Goal: Obtain resource: Download file/media

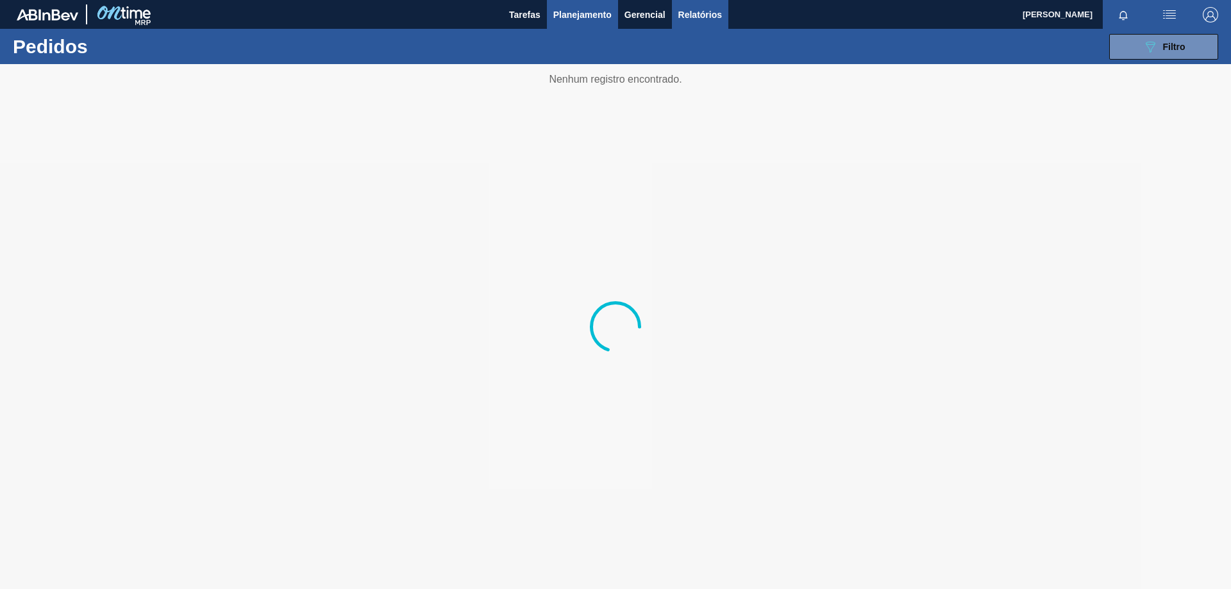
click at [711, 8] on span "Relatórios" at bounding box center [701, 14] width 44 height 15
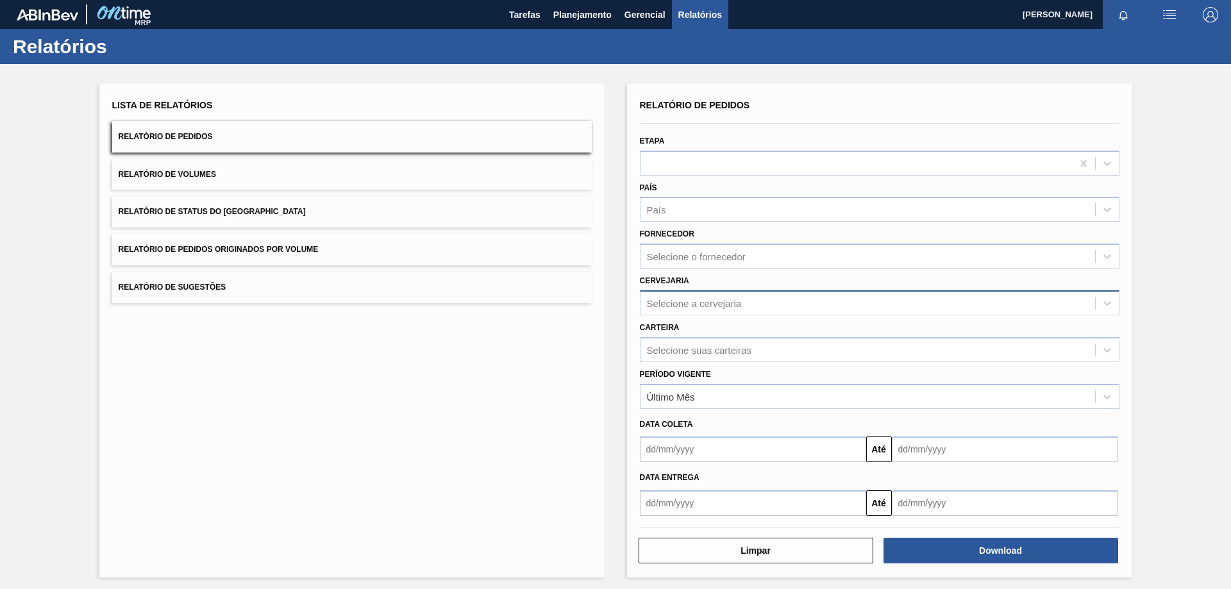
click at [671, 309] on div "Selecione a cervejaria" at bounding box center [694, 303] width 95 height 11
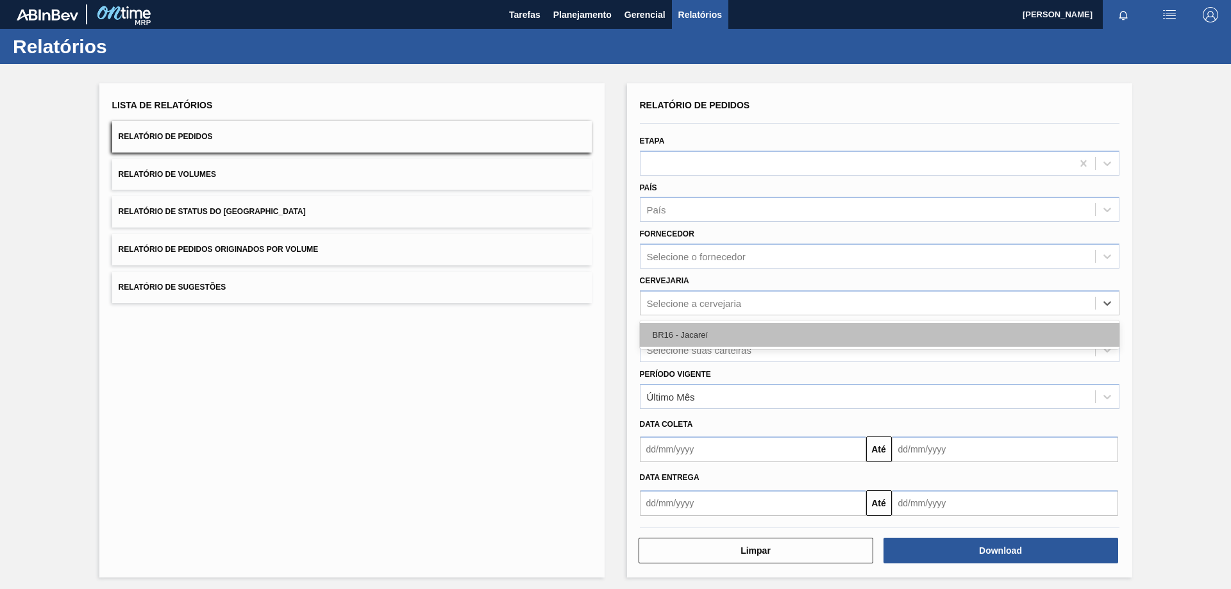
click at [671, 336] on div "BR16 - Jacareí" at bounding box center [880, 335] width 480 height 24
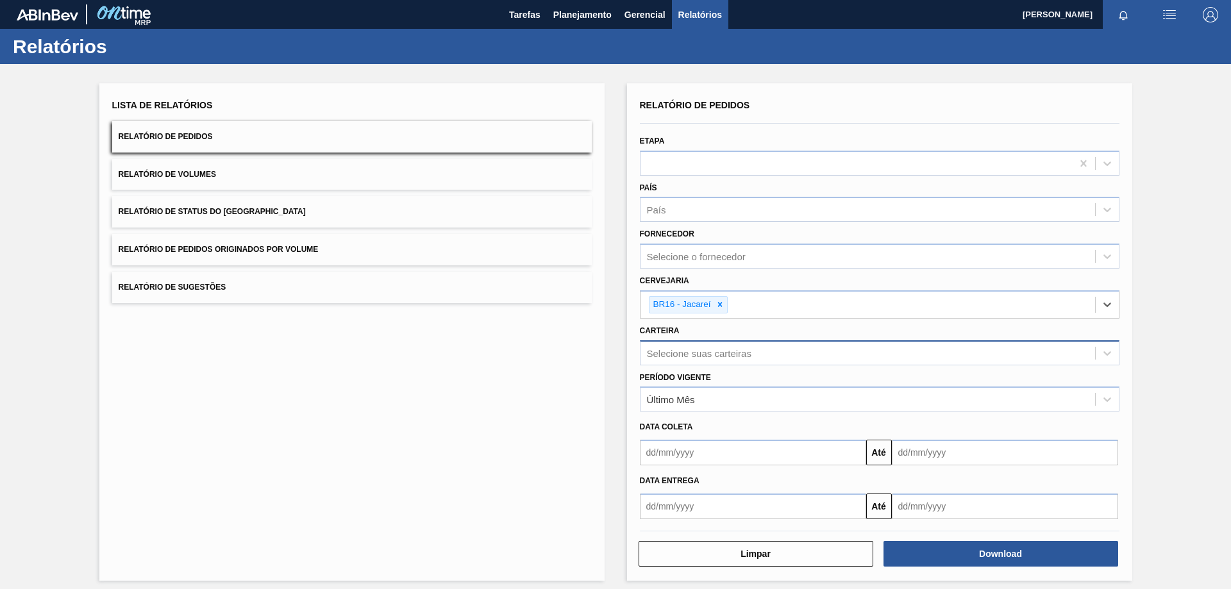
click at [678, 356] on div "Selecione suas carteiras" at bounding box center [699, 353] width 105 height 11
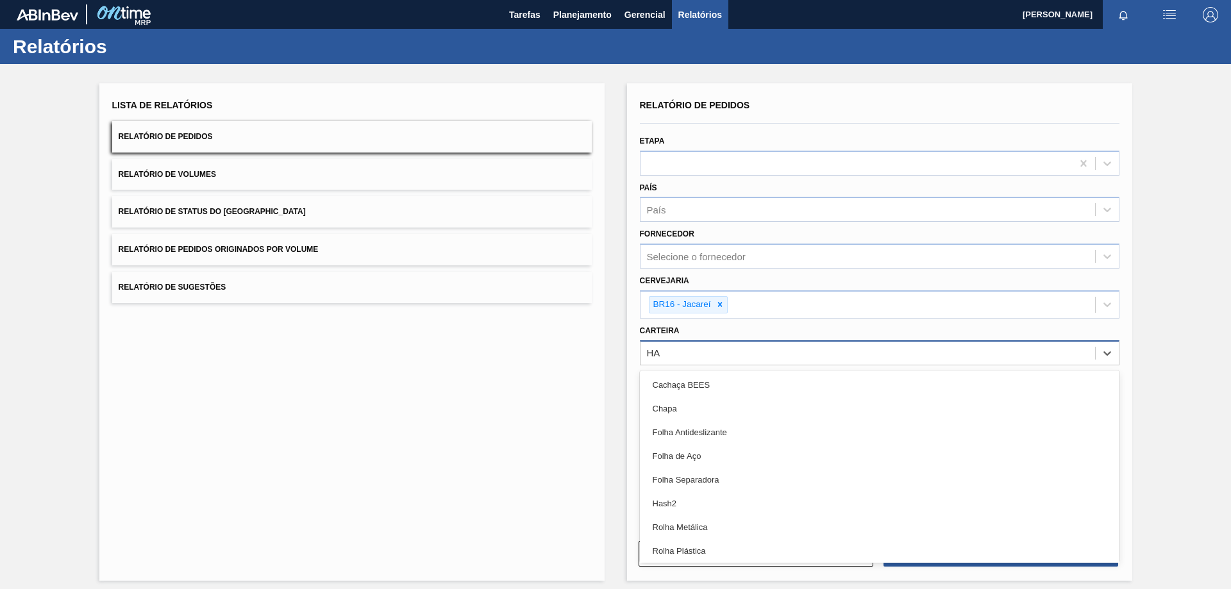
type input "H"
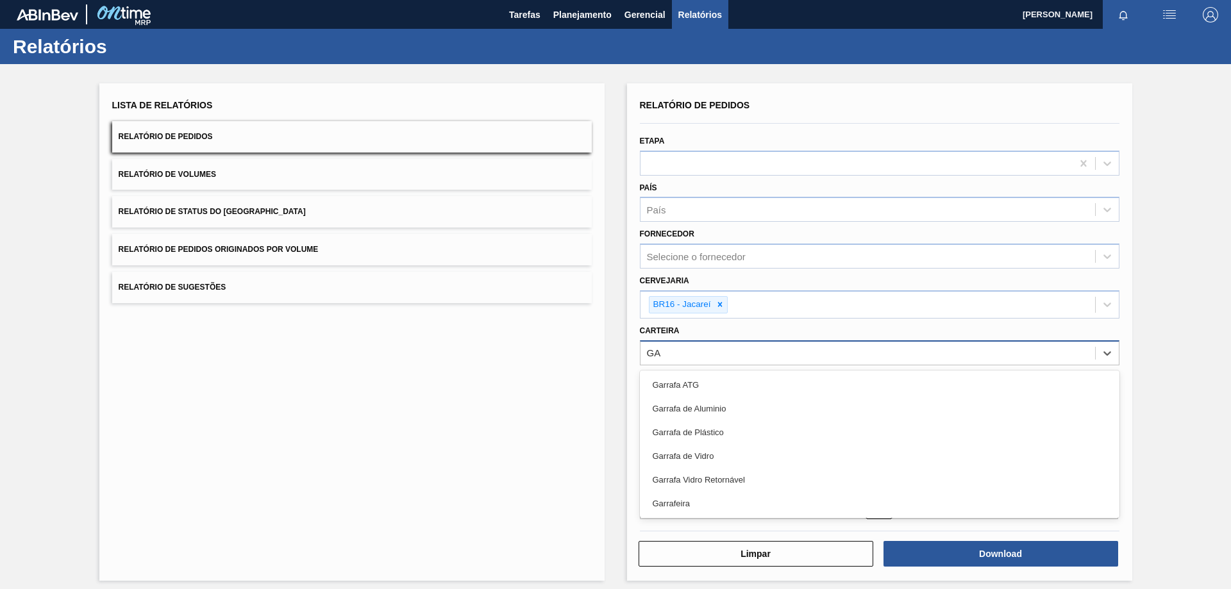
type input "G"
type input "GARRA"
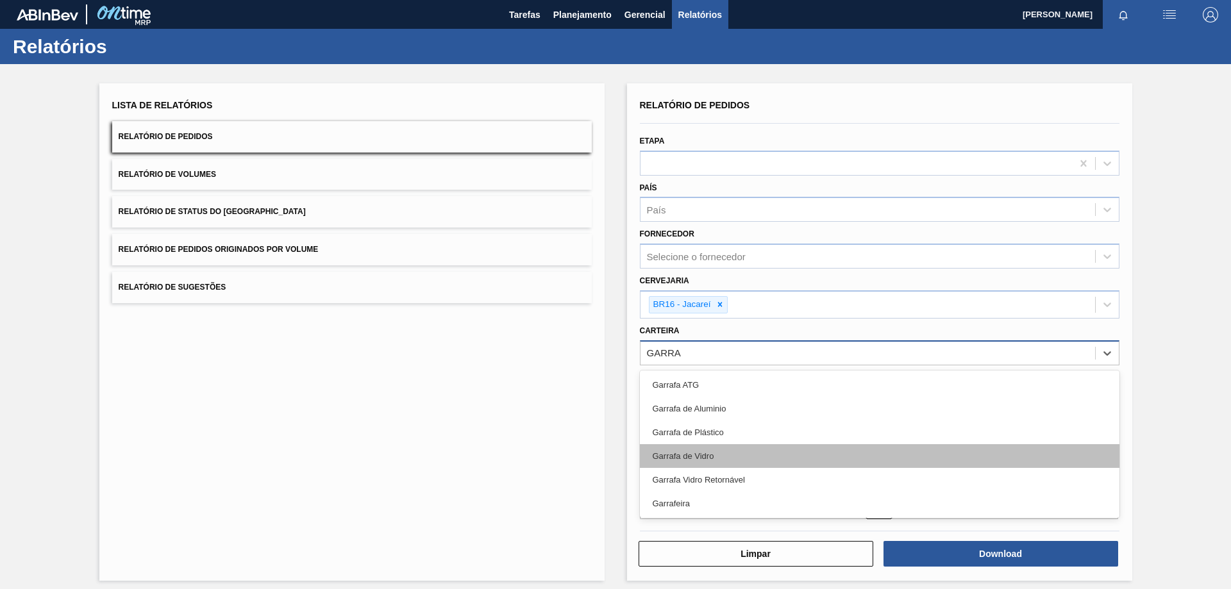
click at [707, 450] on div "Garrafa de Vidro" at bounding box center [880, 456] width 480 height 24
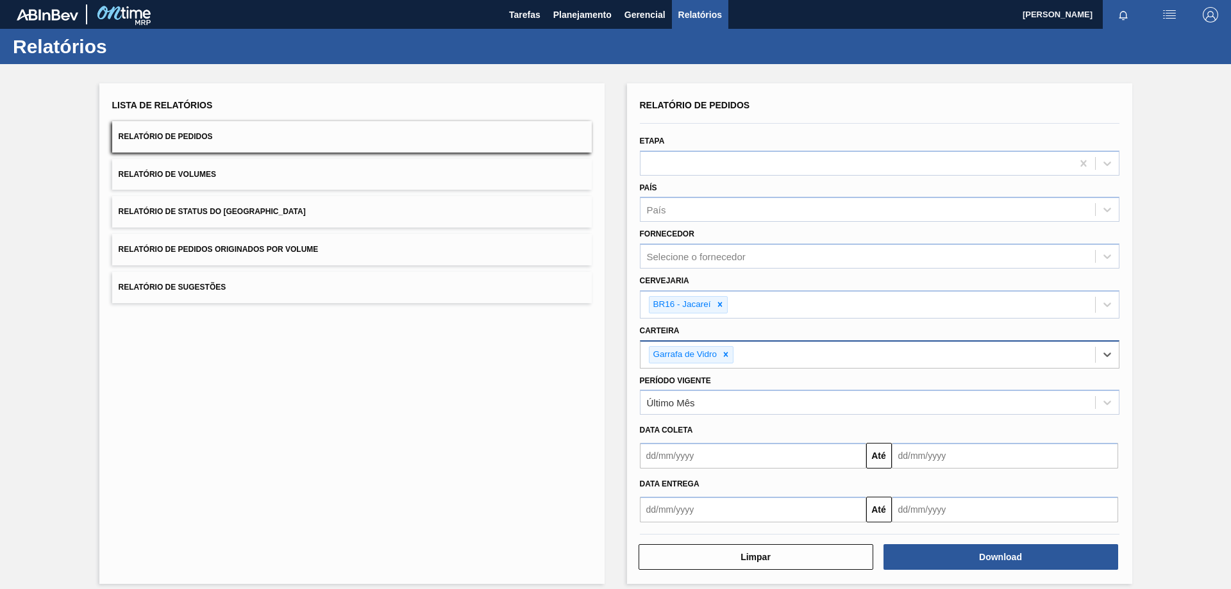
click at [686, 453] on input "text" at bounding box center [753, 456] width 226 height 26
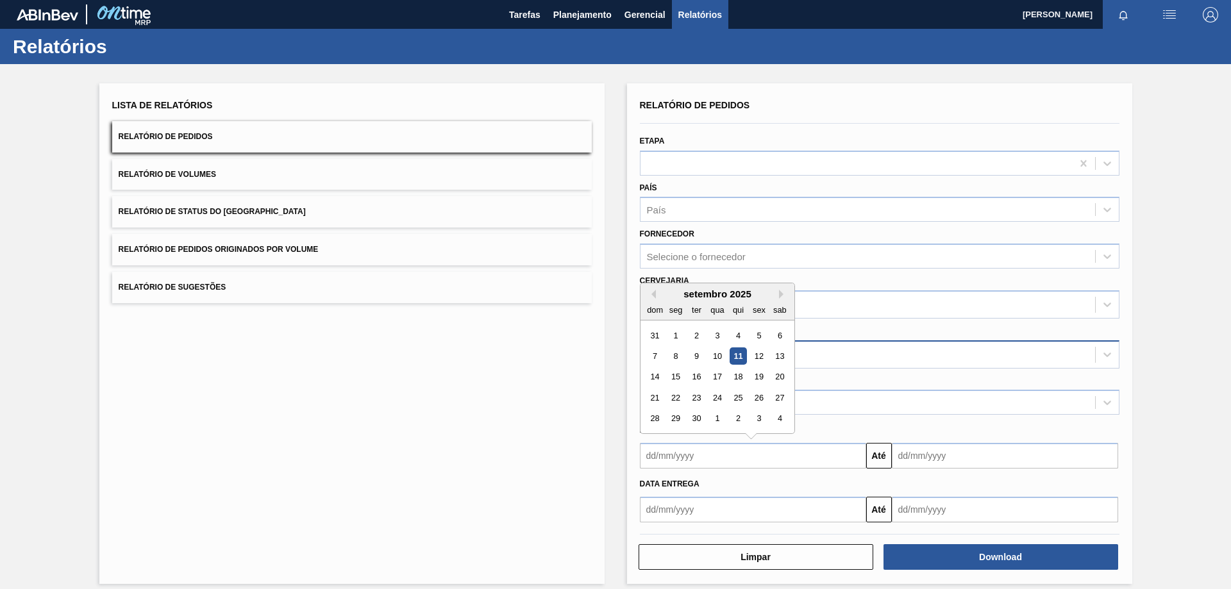
click at [736, 357] on div "11" at bounding box center [737, 356] width 17 height 17
type input "[DATE]"
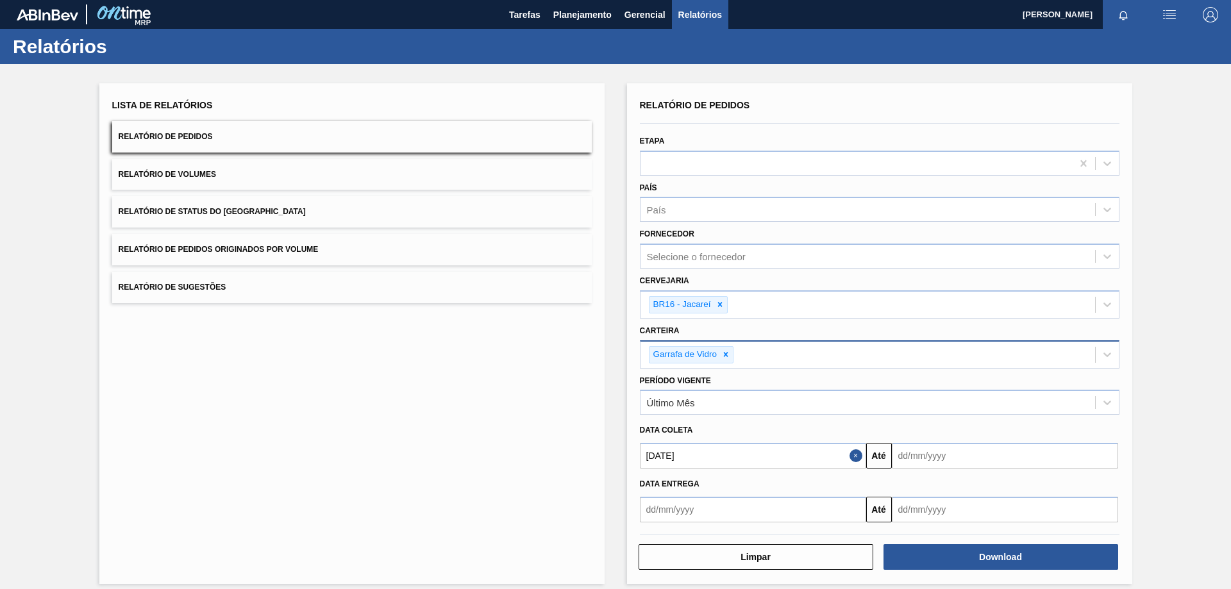
click at [931, 462] on input "text" at bounding box center [1005, 456] width 226 height 26
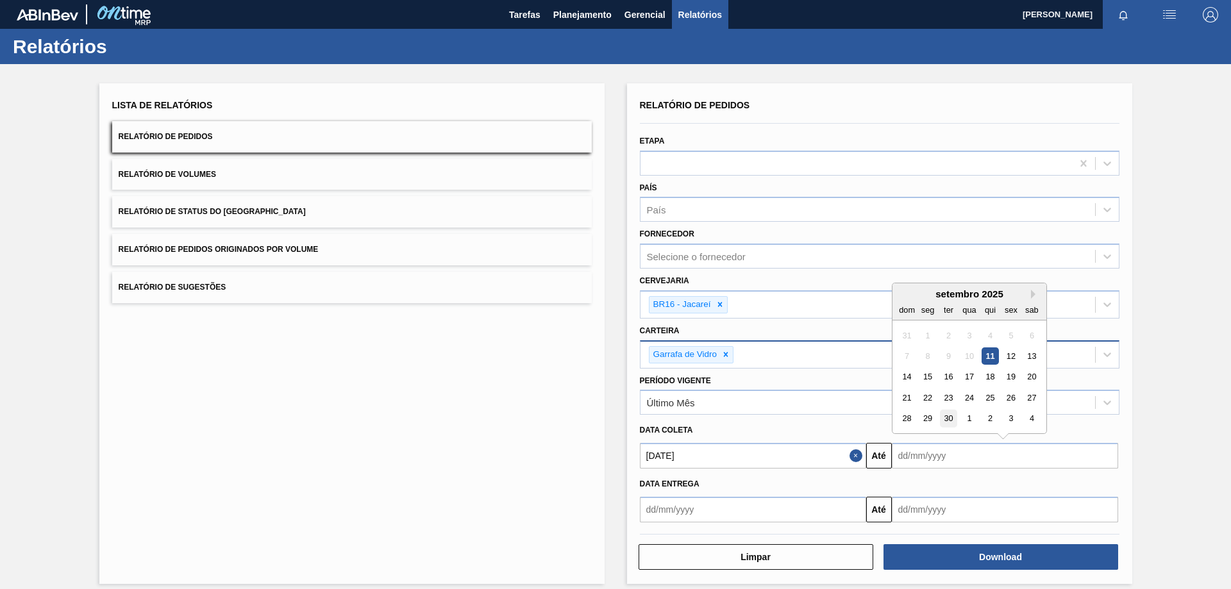
click at [947, 421] on div "30" at bounding box center [948, 418] width 17 height 17
type input "[DATE]"
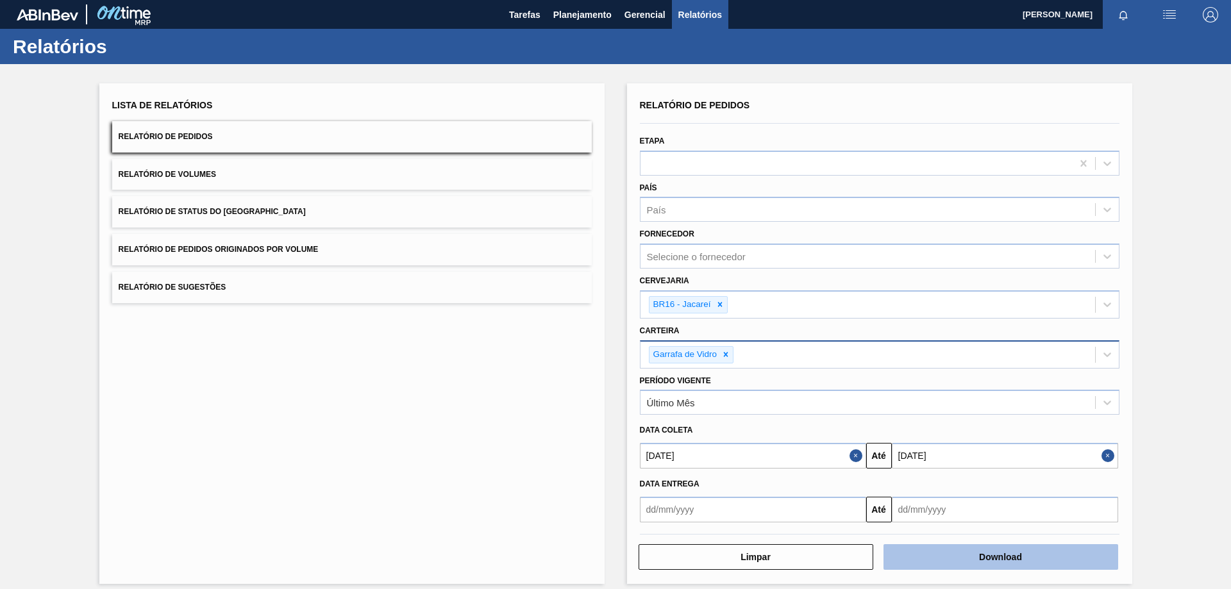
click at [967, 554] on button "Download" at bounding box center [1001, 558] width 235 height 26
